Goal: Task Accomplishment & Management: Use online tool/utility

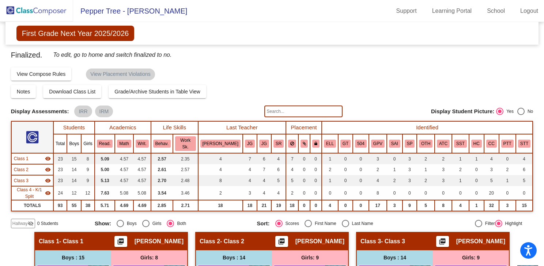
click at [52, 15] on img at bounding box center [36, 11] width 73 height 22
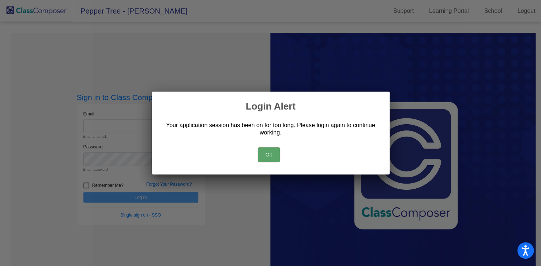
click at [264, 154] on button "Ok" at bounding box center [269, 154] width 22 height 15
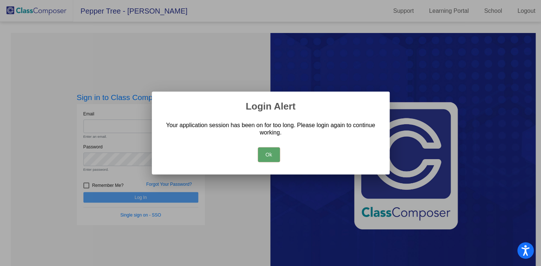
click at [203, 73] on div at bounding box center [270, 133] width 541 height 266
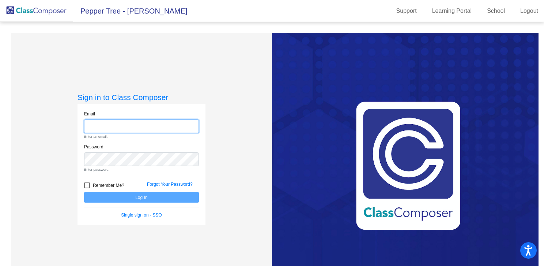
click at [120, 125] on input "email" at bounding box center [141, 126] width 115 height 14
type input "[EMAIL_ADDRESS][DOMAIN_NAME]"
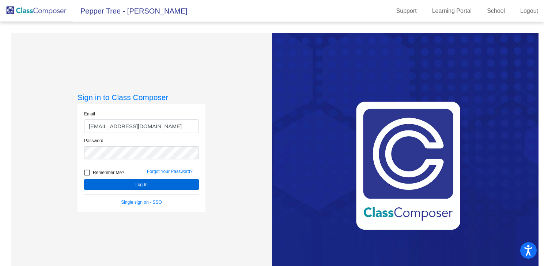
click at [132, 185] on button "Log In" at bounding box center [141, 184] width 115 height 11
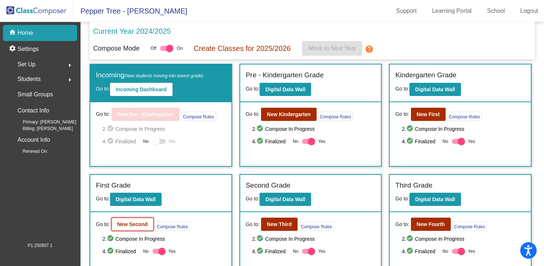
click at [132, 218] on button "New Second" at bounding box center [133, 223] width 42 height 13
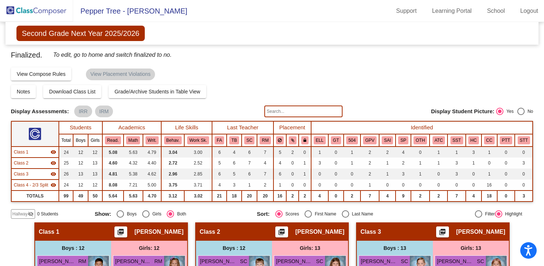
click at [51, 10] on img at bounding box center [36, 11] width 73 height 22
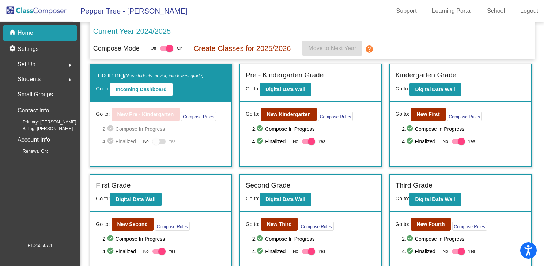
scroll to position [117, 0]
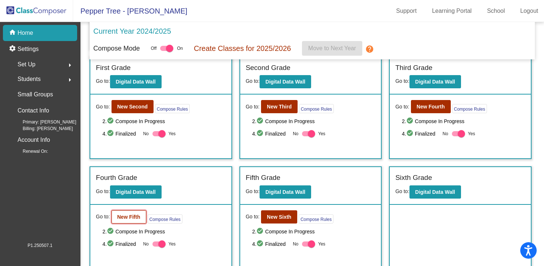
click at [129, 214] on b "New Fifth" at bounding box center [128, 217] width 23 height 6
